Goal: Task Accomplishment & Management: Manage account settings

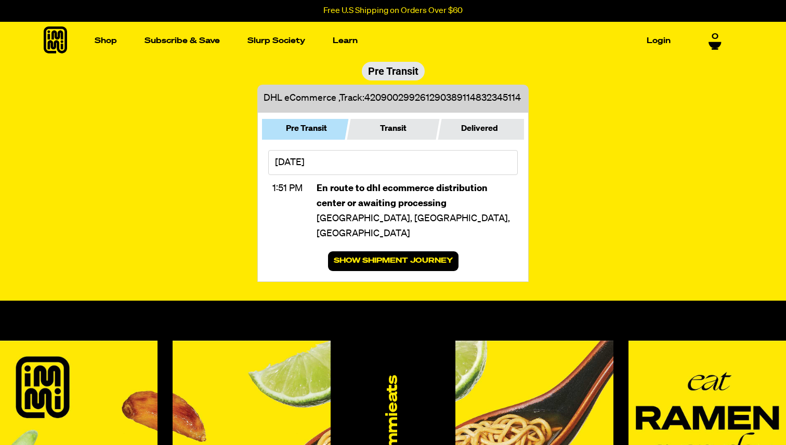
click at [652, 51] on li "Login" at bounding box center [658, 41] width 32 height 38
click at [654, 36] on link "Login" at bounding box center [658, 41] width 32 height 16
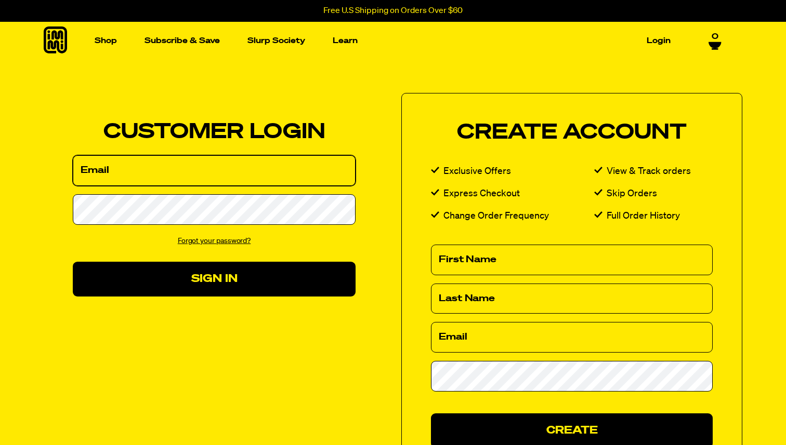
click at [137, 176] on input "Email" at bounding box center [214, 170] width 283 height 31
type input "Lennon_cano@hotmail.com"
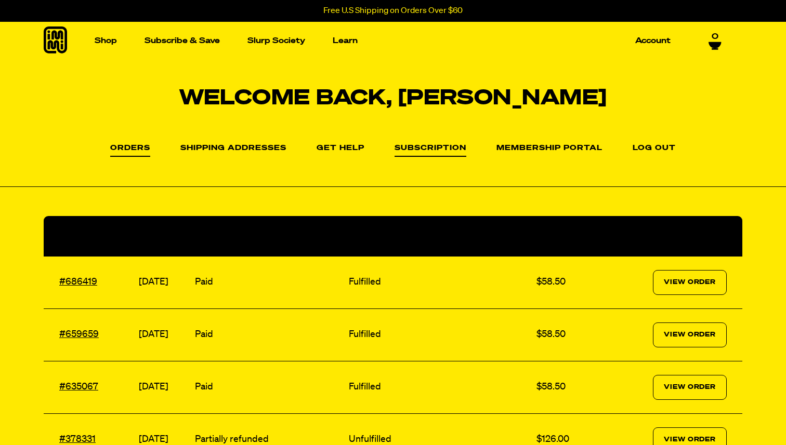
click at [450, 151] on link "Subscription" at bounding box center [430, 150] width 72 height 12
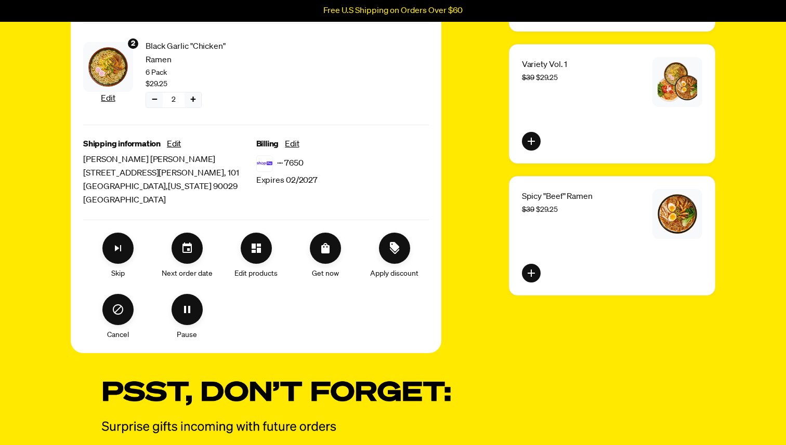
scroll to position [216, 0]
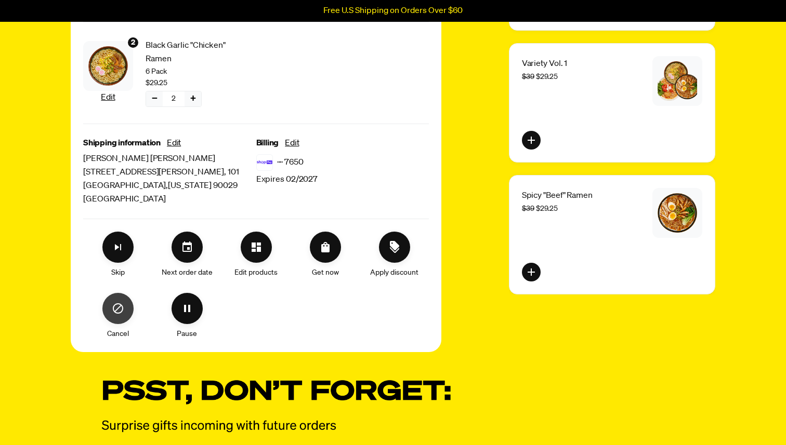
click at [111, 307] on button "Cancel" at bounding box center [117, 308] width 31 height 31
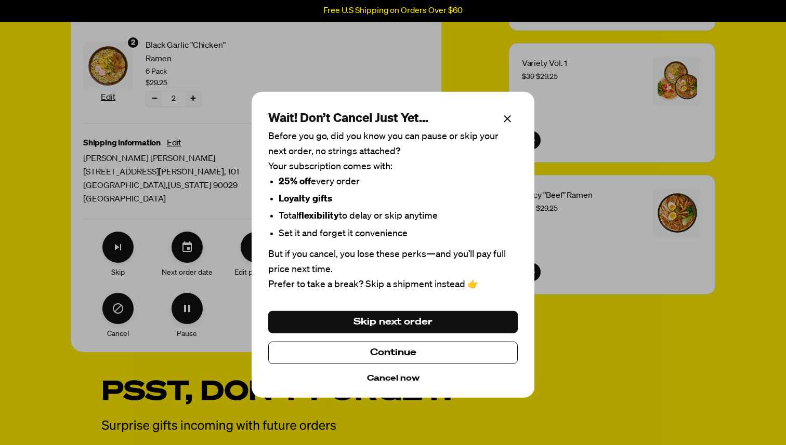
click at [398, 377] on button "Cancel now" at bounding box center [393, 379] width 52 height 14
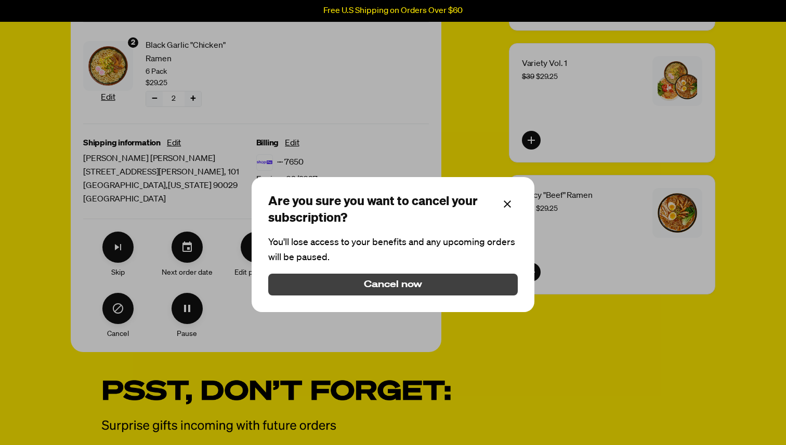
click at [445, 275] on button "Cancel now" at bounding box center [392, 285] width 249 height 22
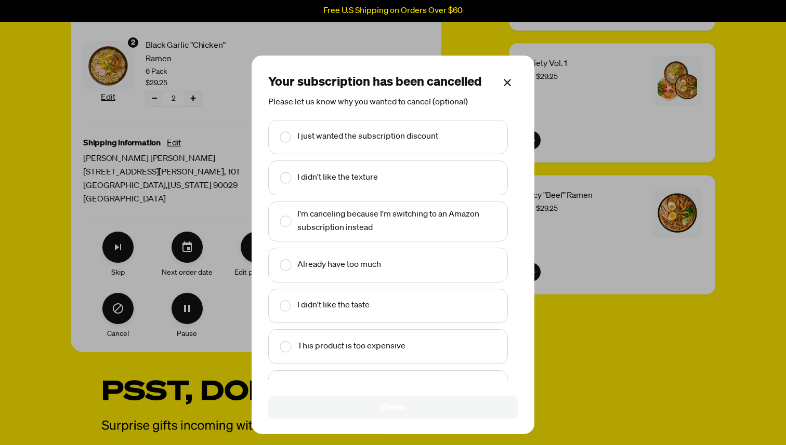
scroll to position [25, 0]
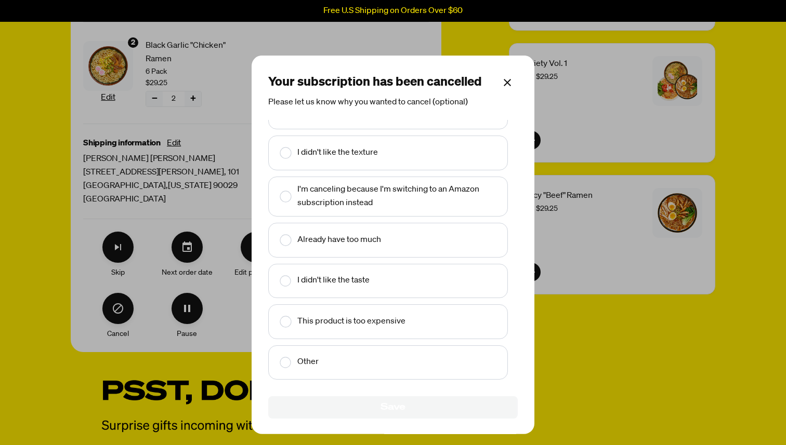
click at [405, 247] on div "Already have too much" at bounding box center [388, 240] width 226 height 21
checkbox input "true"
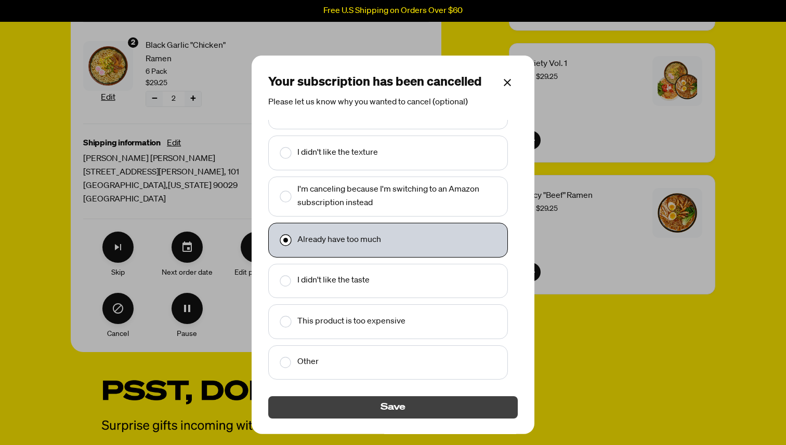
click at [391, 410] on span "Save" at bounding box center [392, 407] width 25 height 11
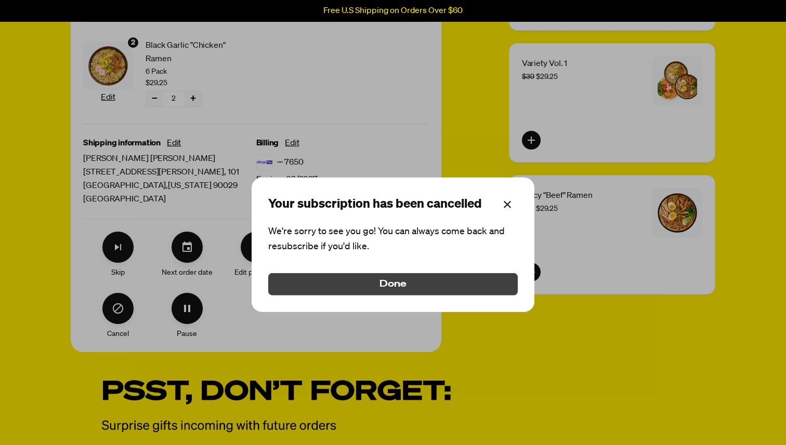
click at [470, 291] on button "Done" at bounding box center [392, 284] width 249 height 22
